Goal: Information Seeking & Learning: Understand process/instructions

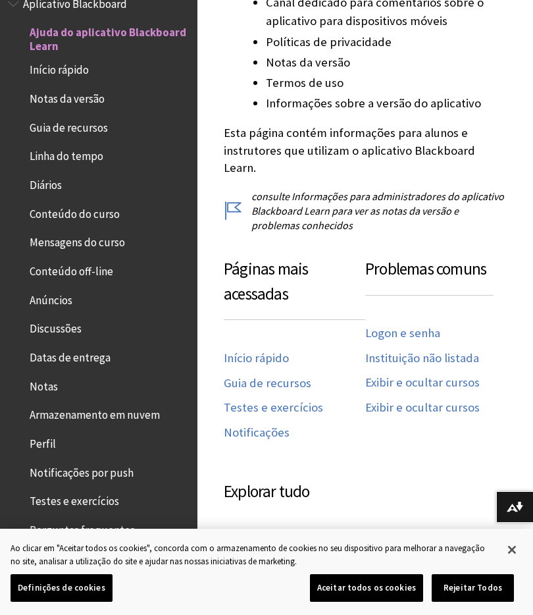
scroll to position [584, 0]
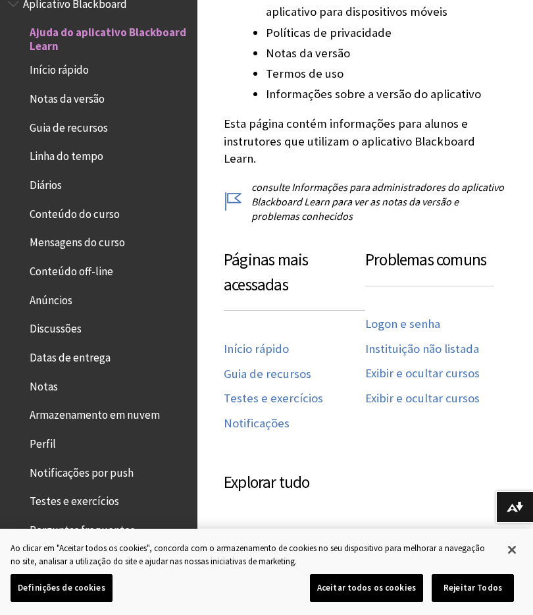
click at [419, 317] on link "Logon e senha" at bounding box center [402, 324] width 75 height 15
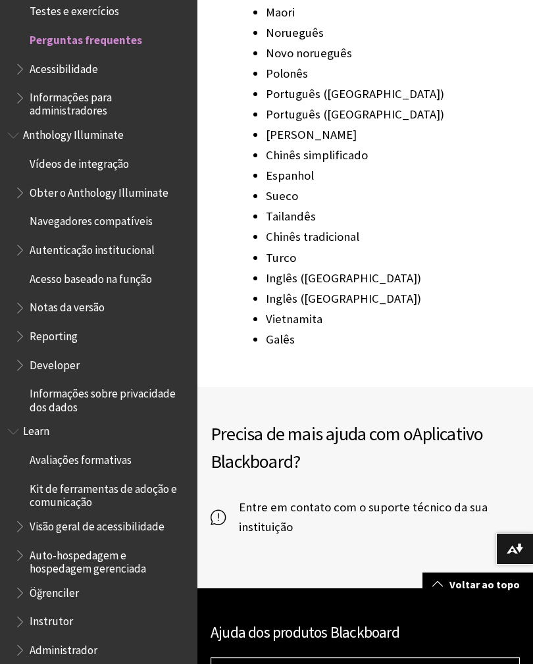
scroll to position [2209, 0]
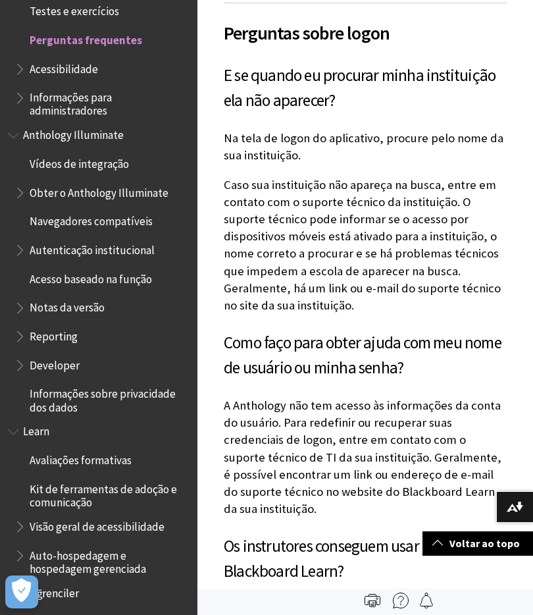
scroll to position [715, 0]
